Goal: Task Accomplishment & Management: Complete application form

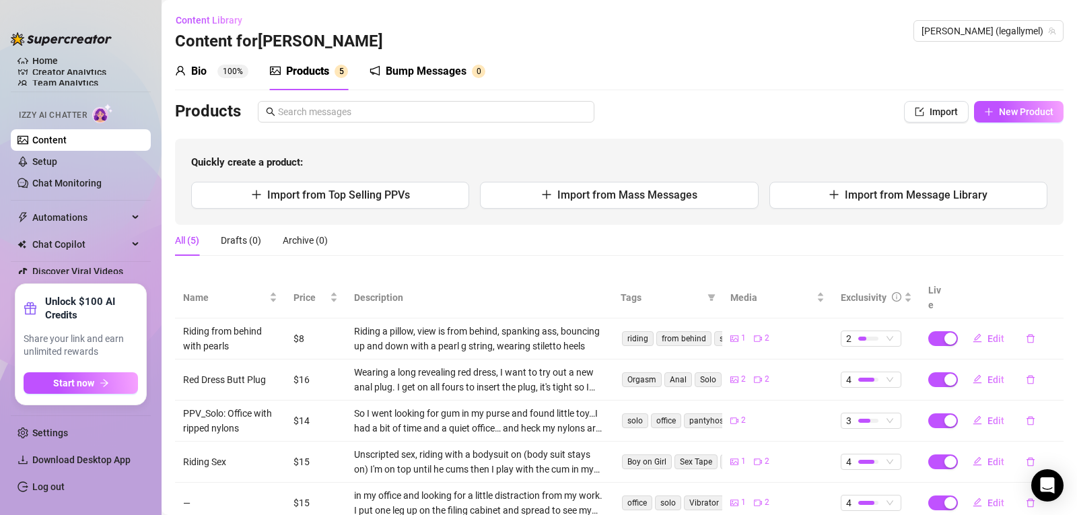
scroll to position [34, 0]
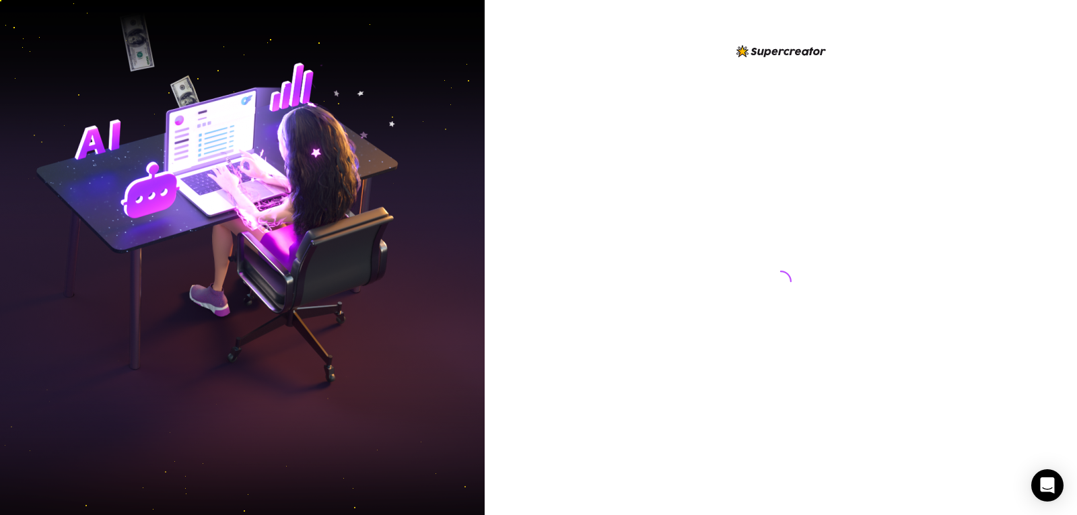
radio input "true"
type input "[DATE]"
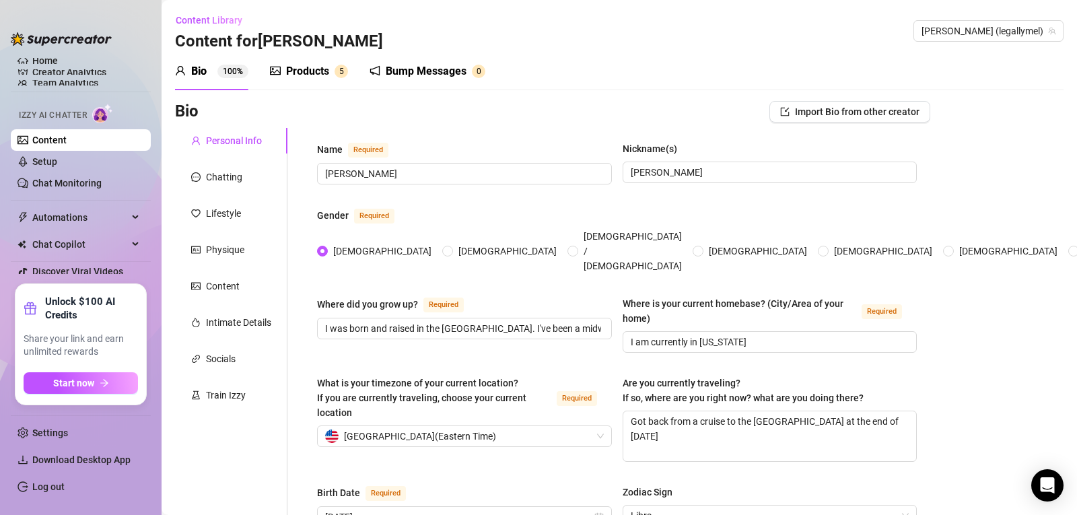
click at [299, 81] on div "Products 5" at bounding box center [309, 72] width 78 height 38
